Goal: Task Accomplishment & Management: Manage account settings

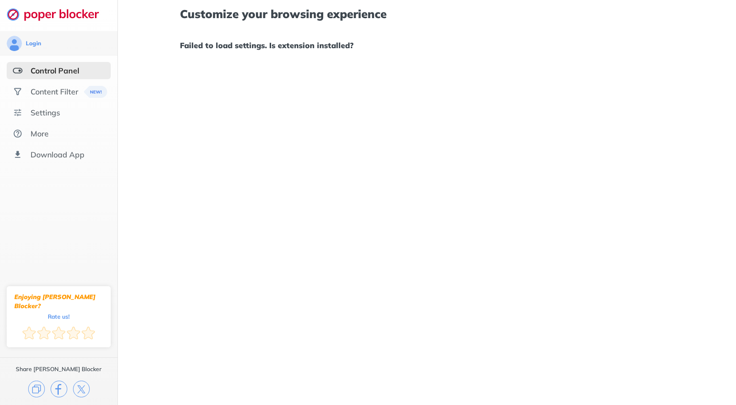
click at [409, 34] on div "Customize your browsing experience Failed to load settings. Is extension instal…" at bounding box center [427, 30] width 494 height 60
click at [55, 69] on div "Control Panel" at bounding box center [55, 71] width 49 height 10
click at [57, 95] on div "Content Filter" at bounding box center [55, 92] width 48 height 10
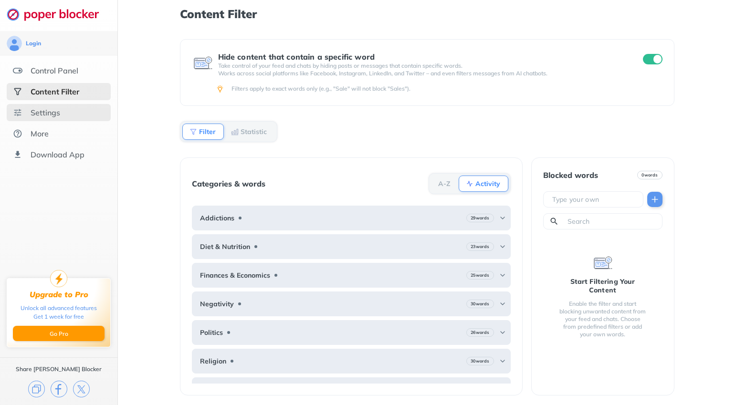
click at [53, 112] on div "Settings" at bounding box center [46, 113] width 30 height 10
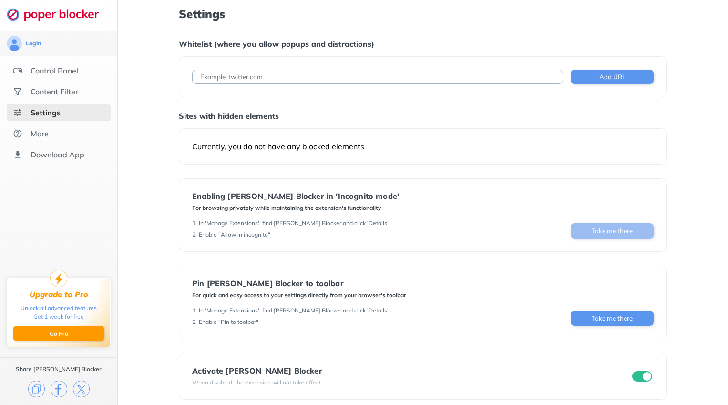
click at [615, 229] on button "Take me there" at bounding box center [612, 230] width 83 height 15
